Goal: Transaction & Acquisition: Purchase product/service

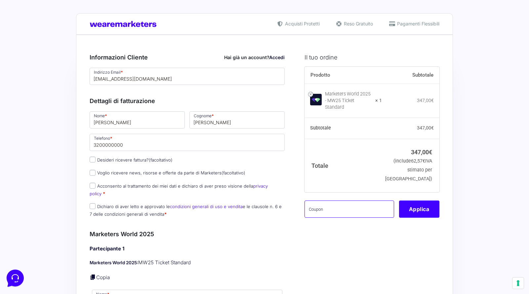
click at [351, 201] on input "text" at bounding box center [349, 209] width 90 height 17
type input "kalemanafamily"
click at [406, 204] on button "Applica" at bounding box center [419, 209] width 40 height 17
click at [422, 207] on button "Applica" at bounding box center [419, 209] width 40 height 17
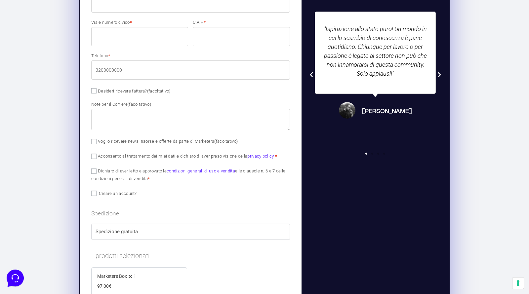
scroll to position [416, 0]
